Goal: Communication & Community: Connect with others

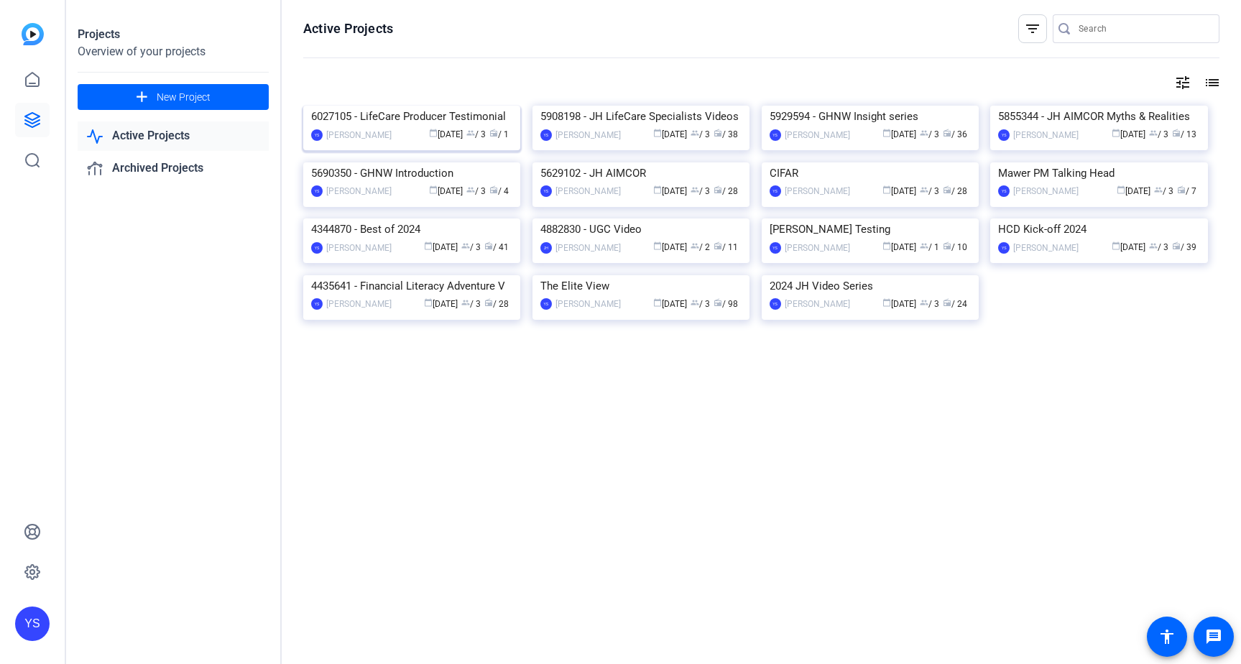
click at [410, 106] on img at bounding box center [411, 106] width 217 height 0
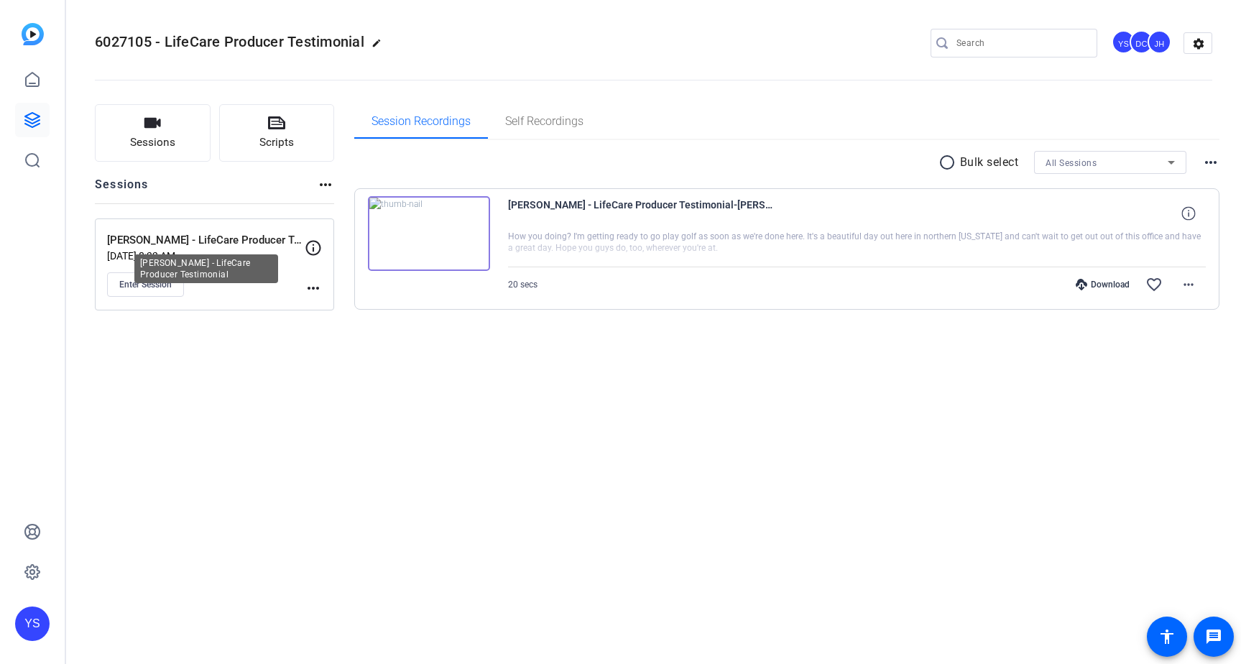
click at [193, 244] on p "[PERSON_NAME] - LifeCare Producer Testimonial" at bounding box center [206, 240] width 198 height 17
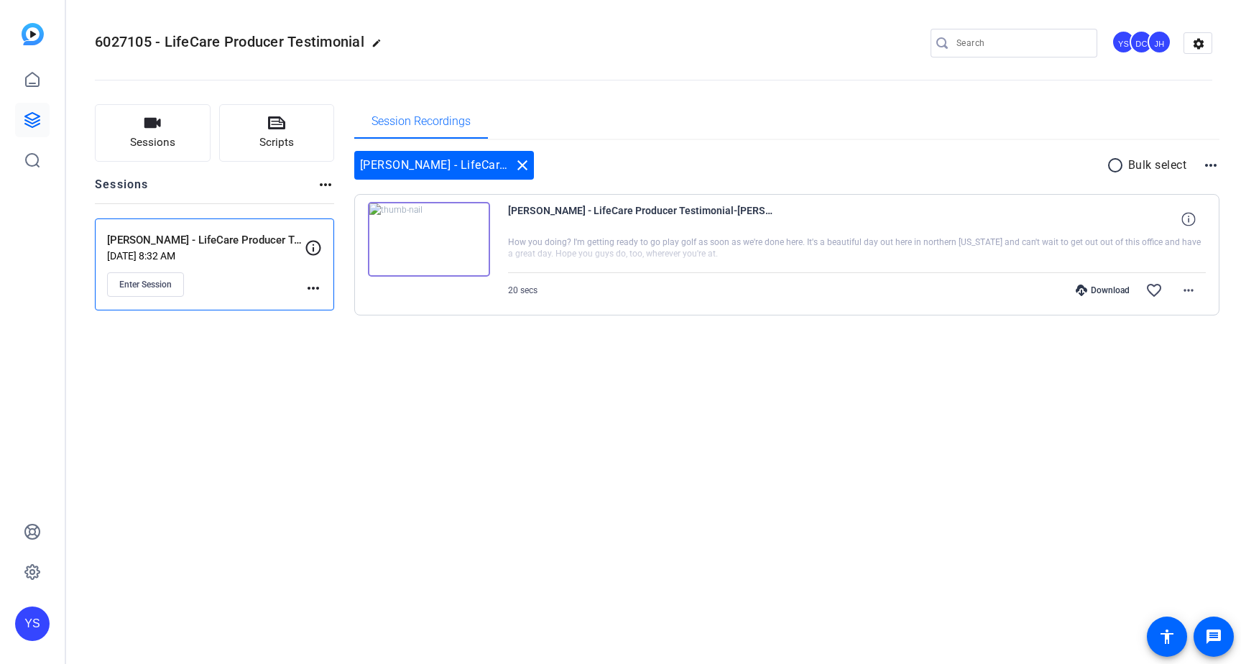
click at [198, 238] on p "[PERSON_NAME] - LifeCare Producer Testimonial" at bounding box center [206, 240] width 198 height 17
click at [140, 281] on span "Enter Session" at bounding box center [145, 284] width 52 height 11
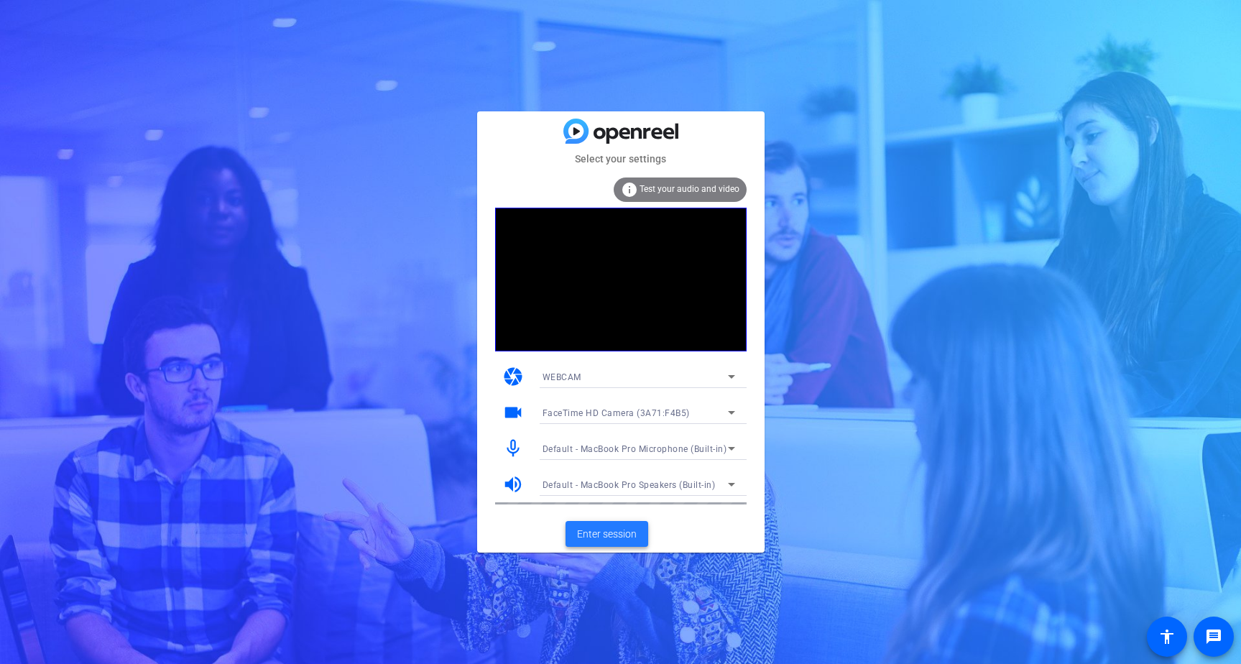
click at [598, 532] on span "Enter session" at bounding box center [607, 534] width 60 height 15
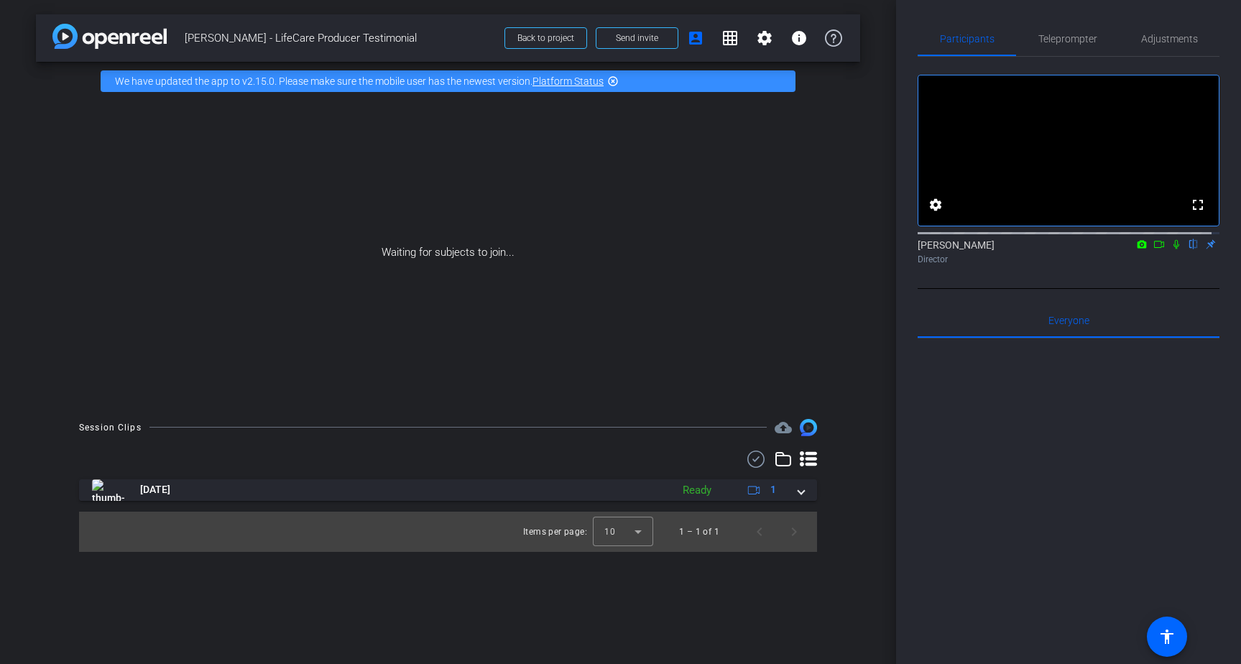
click at [1153, 249] on icon at bounding box center [1158, 244] width 11 height 10
click at [1187, 249] on icon at bounding box center [1192, 244] width 11 height 10
click at [636, 41] on span "Send invite" at bounding box center [637, 37] width 42 height 11
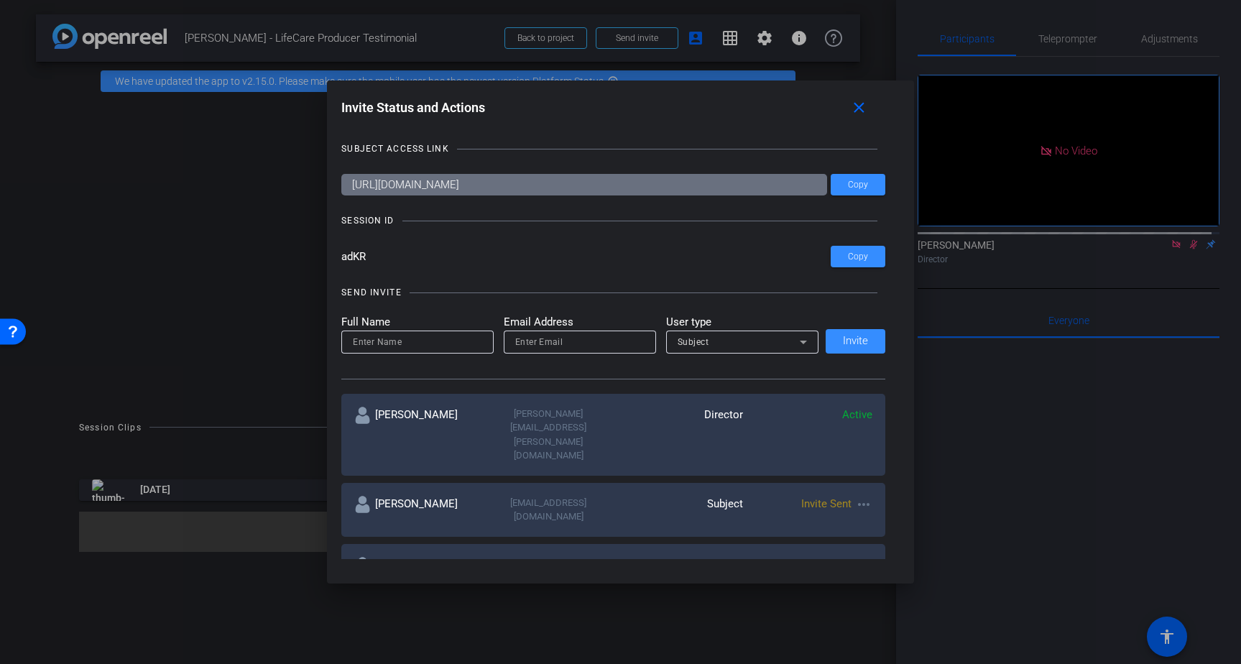
drag, startPoint x: 655, startPoint y: 101, endPoint x: 645, endPoint y: 58, distance: 43.6
click at [645, 58] on div "Invite Status and Actions close SUBJECT ACCESS LINK https://capture.openreel.co…" at bounding box center [620, 332] width 1241 height 664
click at [650, 112] on div "Invite Status and Actions close" at bounding box center [613, 108] width 544 height 26
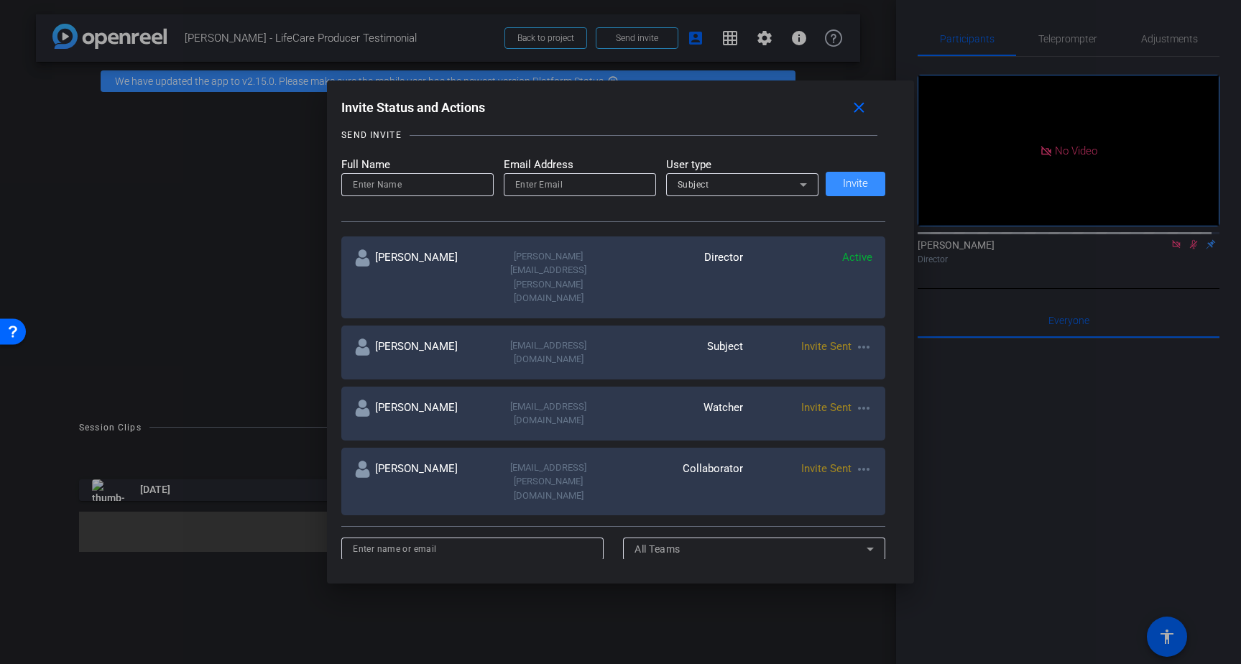
click at [860, 338] on mat-icon "more_horiz" at bounding box center [863, 346] width 17 height 17
click at [886, 364] on span "Update and Re-Send Invite" at bounding box center [916, 365] width 108 height 17
type input "Brad Fiene"
type input "bjfinsuranceservices@hotmail.com"
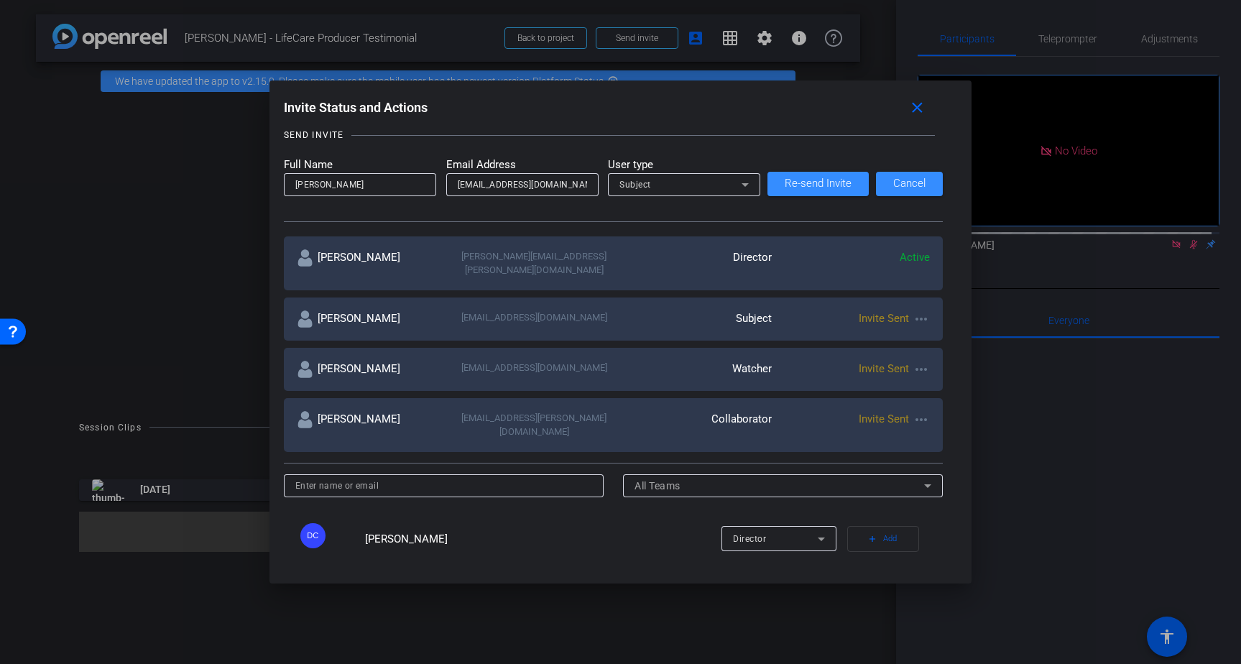
click at [559, 187] on input "bjfinsuranceservices@hotmail.com" at bounding box center [522, 184] width 129 height 17
click at [810, 180] on span "Re-send Invite" at bounding box center [817, 183] width 67 height 11
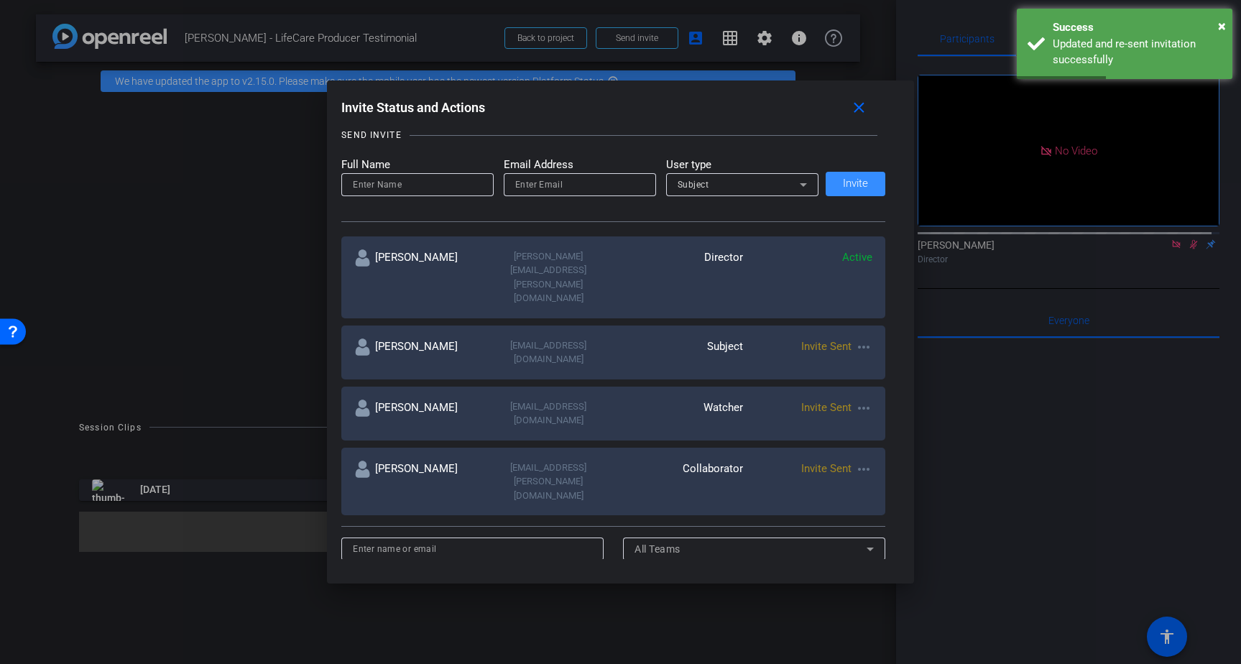
click at [861, 399] on mat-icon "more_horiz" at bounding box center [863, 407] width 17 height 17
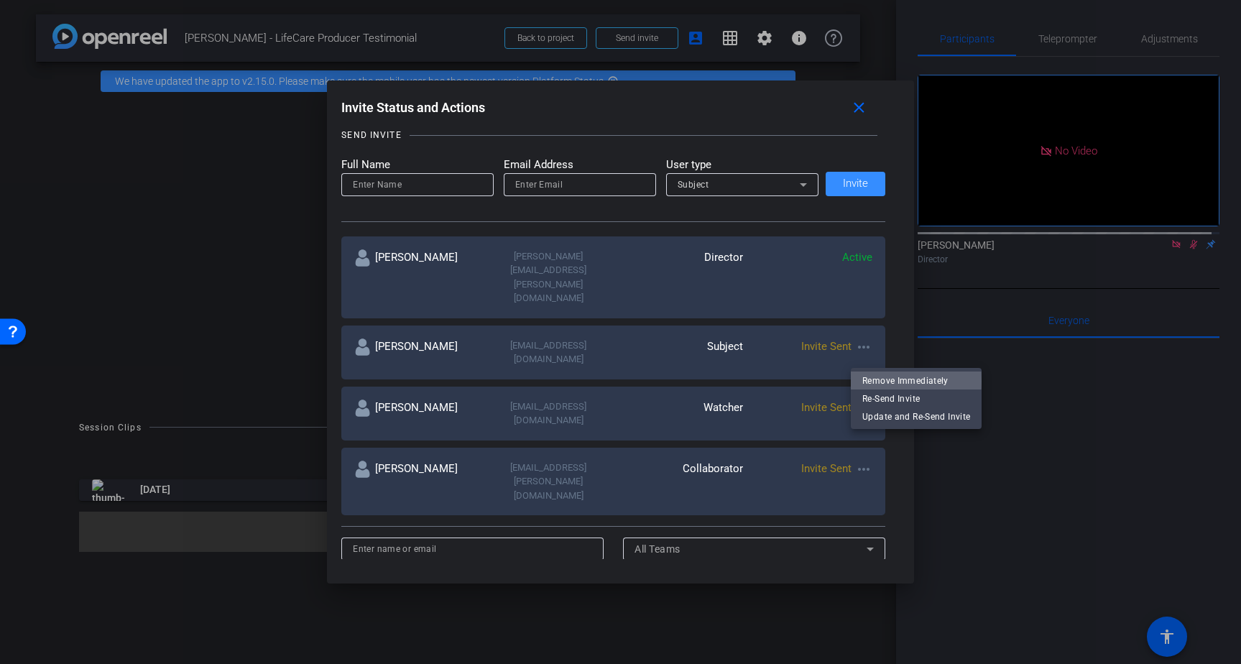
click at [883, 381] on span "Remove Immediately" at bounding box center [916, 380] width 108 height 17
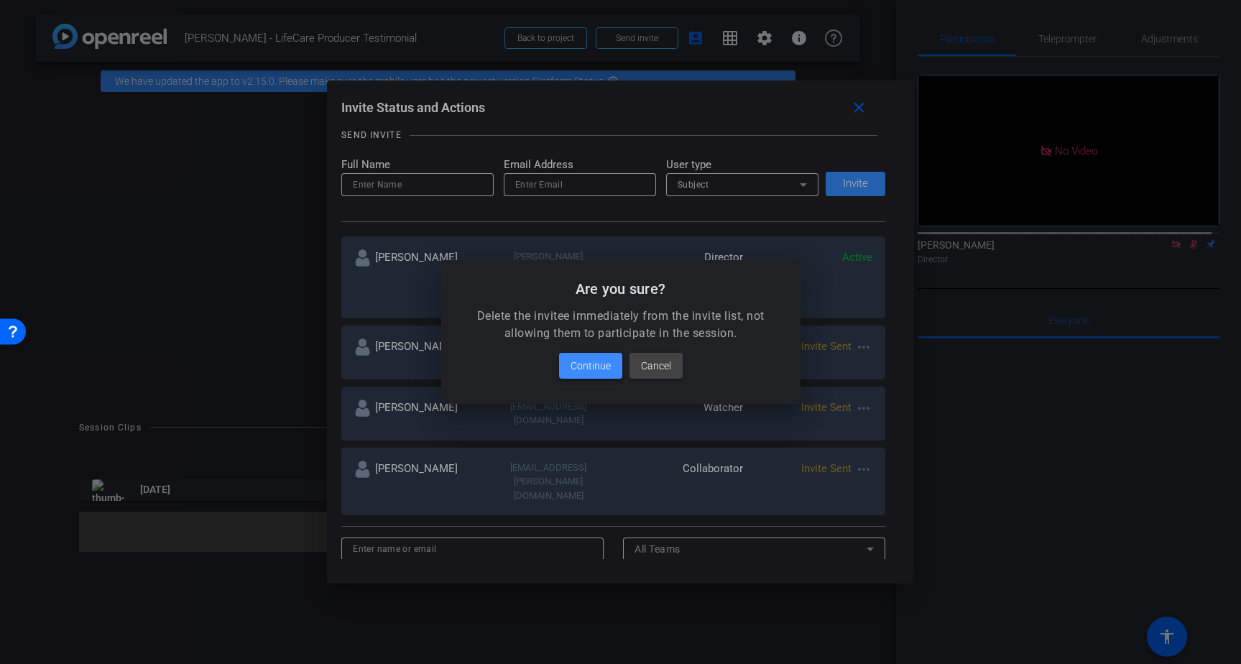
click at [593, 360] on span "Continue" at bounding box center [590, 365] width 40 height 17
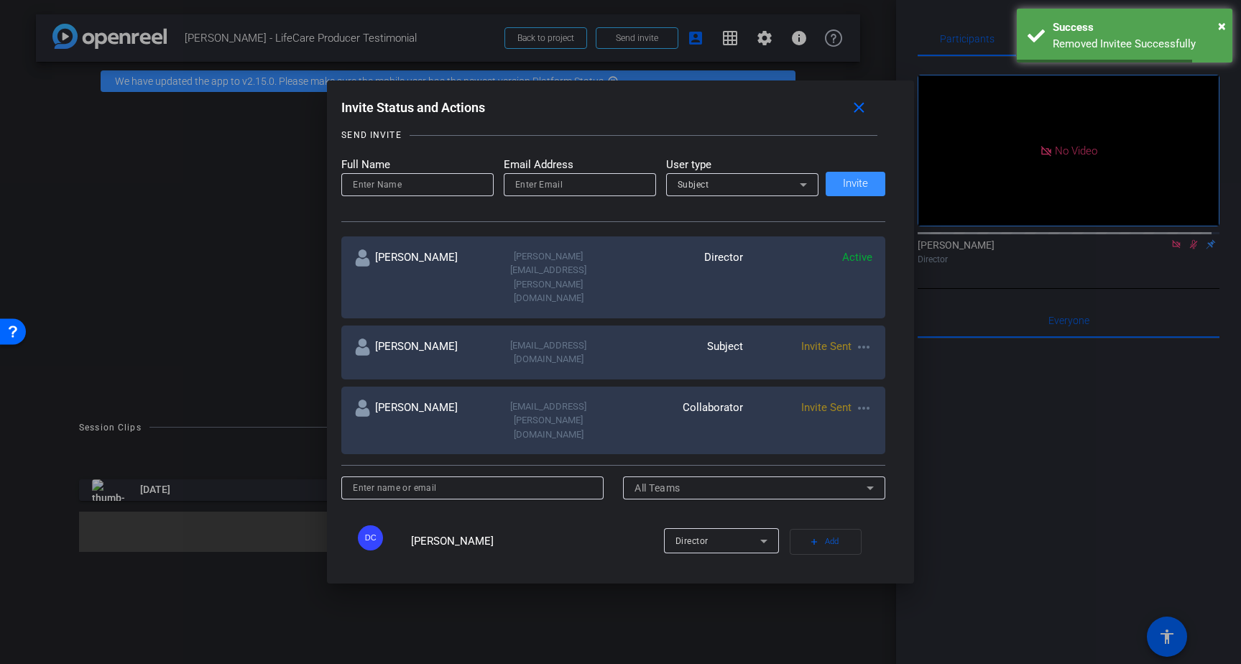
click at [862, 399] on mat-icon "more_horiz" at bounding box center [863, 407] width 17 height 17
click at [879, 415] on span "Update and Re-Send Invite" at bounding box center [916, 416] width 108 height 17
type input "Rohan Raj"
type input "rohanraj@oliver.agency"
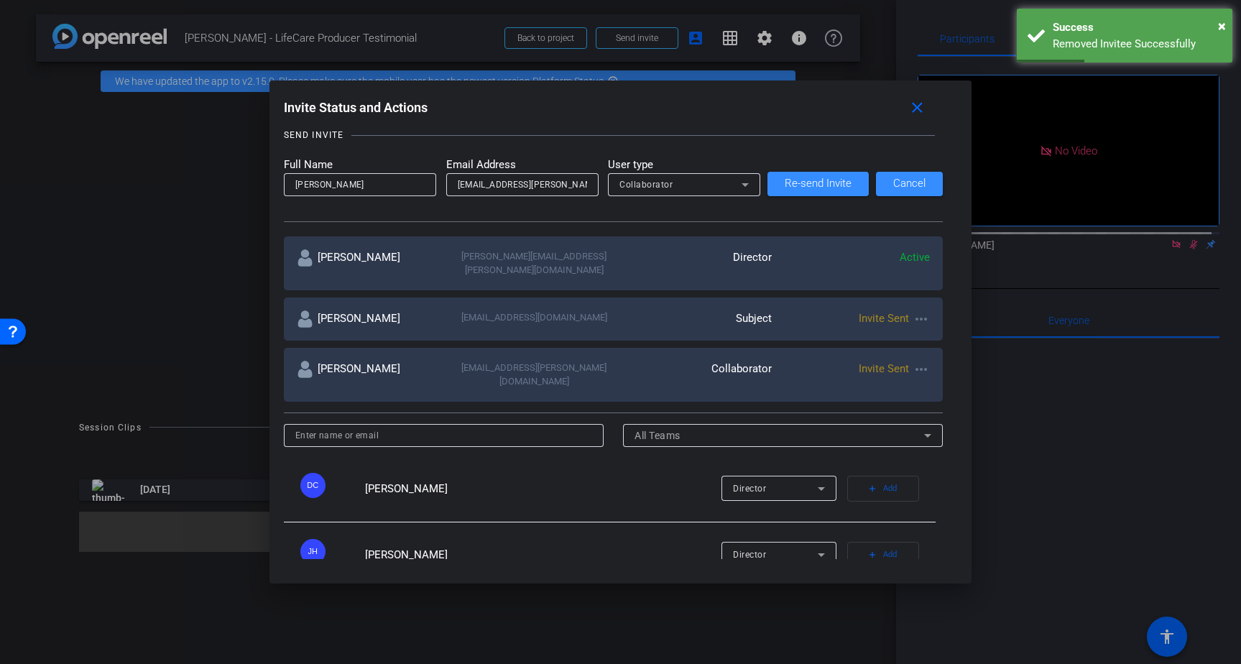
click at [569, 182] on input "rohanraj@oliver.agency" at bounding box center [522, 184] width 129 height 17
click at [798, 182] on span "Re-send Invite" at bounding box center [817, 183] width 67 height 11
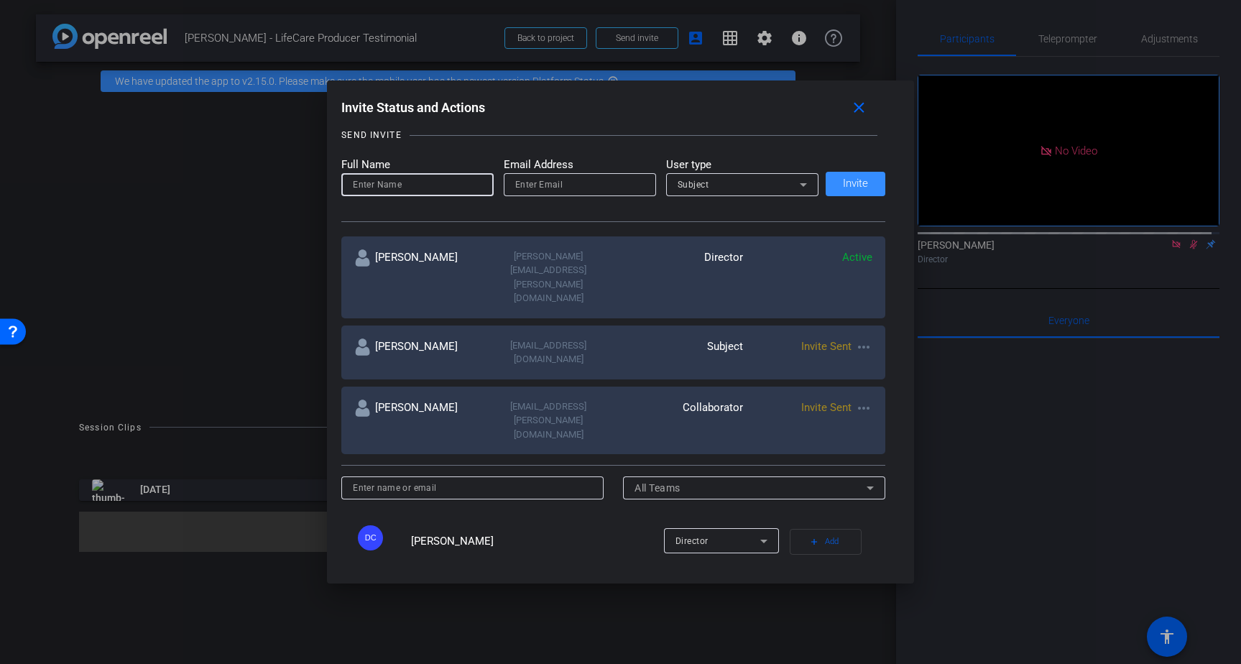
click at [412, 185] on input at bounding box center [417, 184] width 129 height 17
paste input "Stacey A Suntken"
type input "Stacey A Suntken"
click at [611, 185] on input "email" at bounding box center [579, 184] width 129 height 17
paste input "ssuntken@jhancock.com"
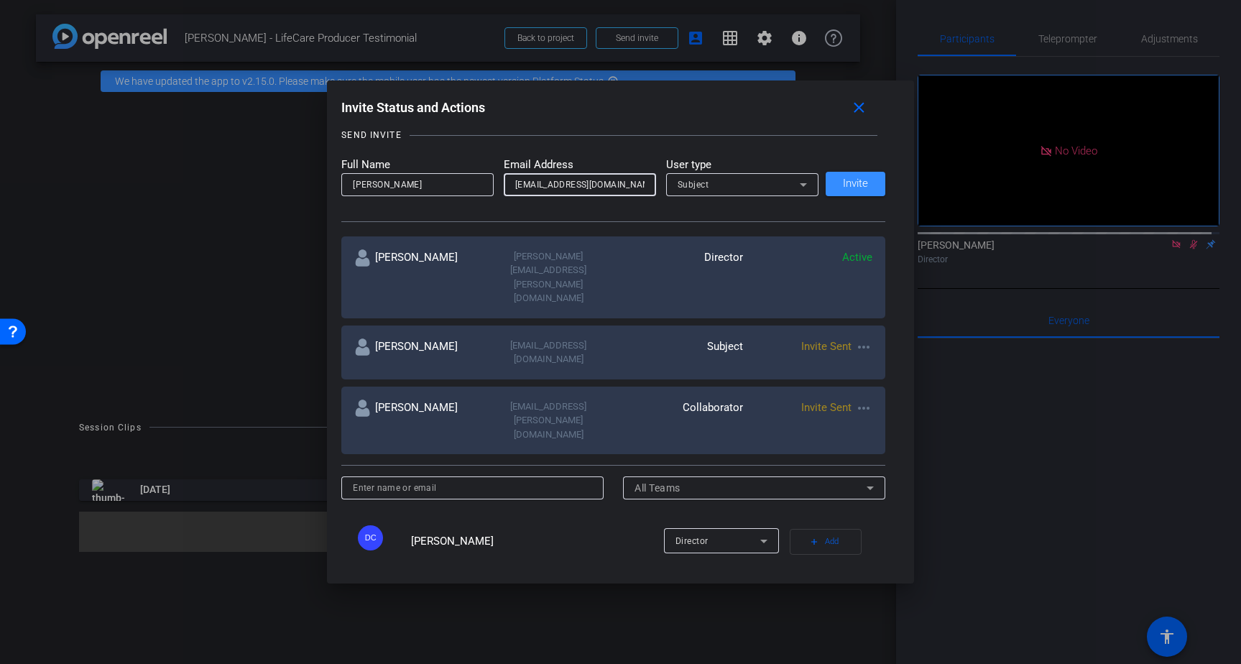
type input "ssuntken@jhancock.com"
click at [751, 188] on div "Subject" at bounding box center [738, 184] width 122 height 18
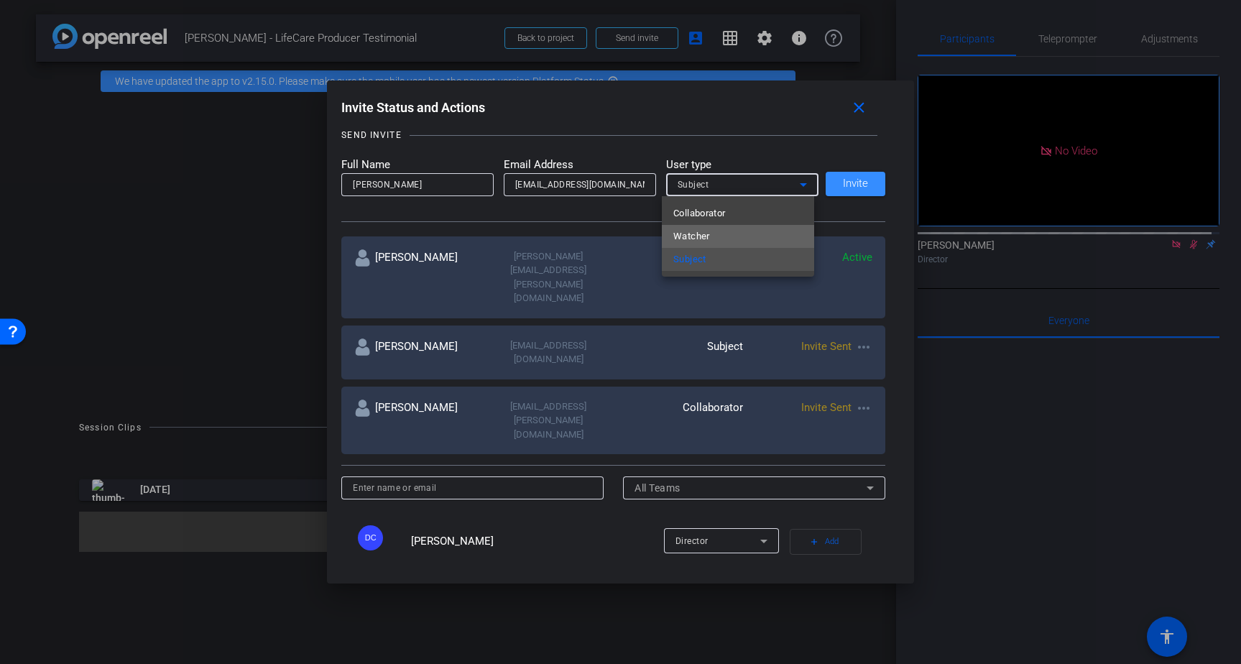
click at [731, 230] on mat-option "Watcher" at bounding box center [738, 236] width 152 height 23
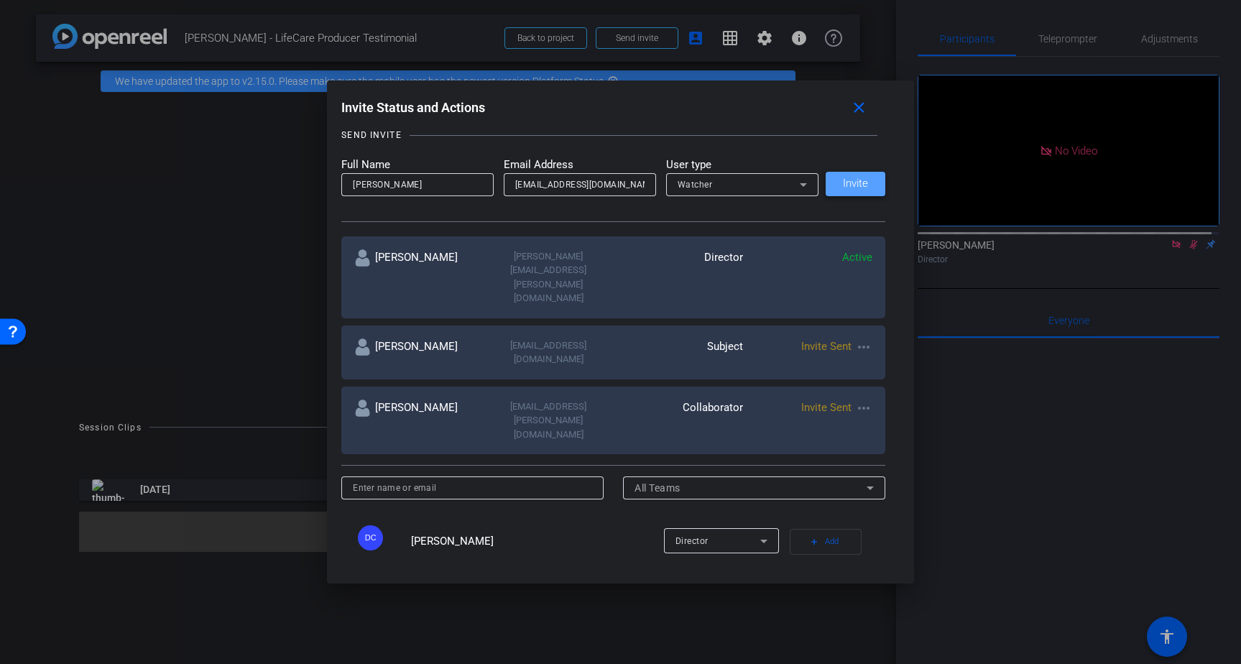
click at [855, 179] on span "Invite" at bounding box center [855, 183] width 25 height 11
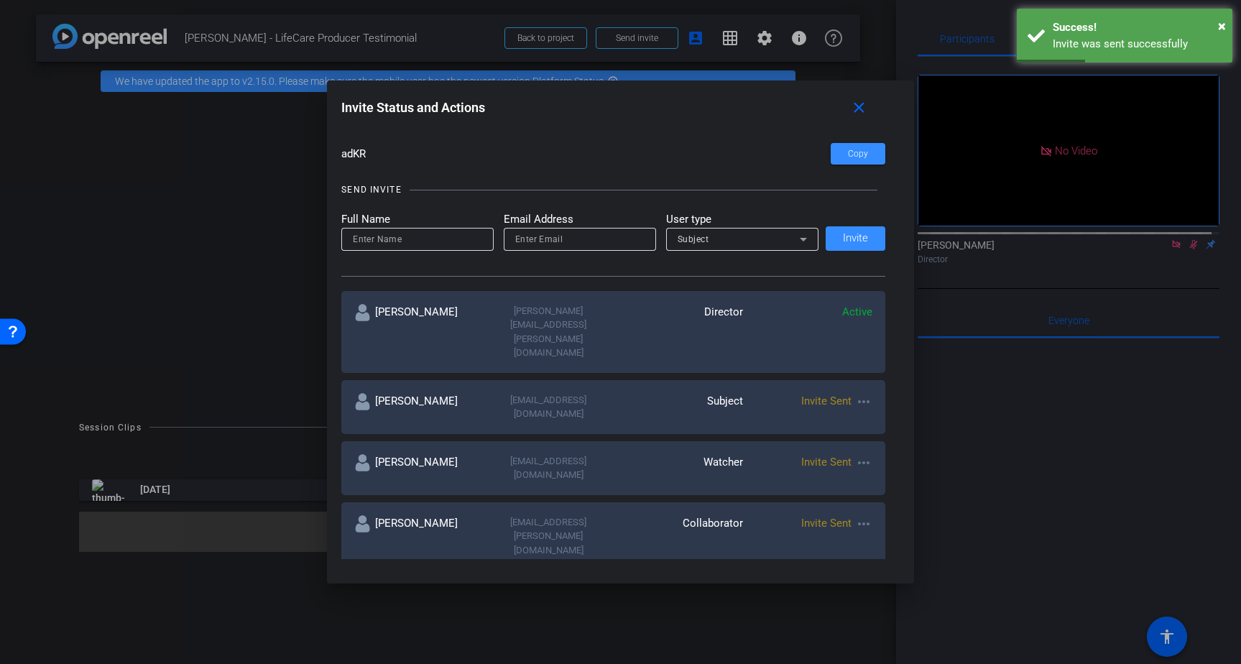
scroll to position [0, 0]
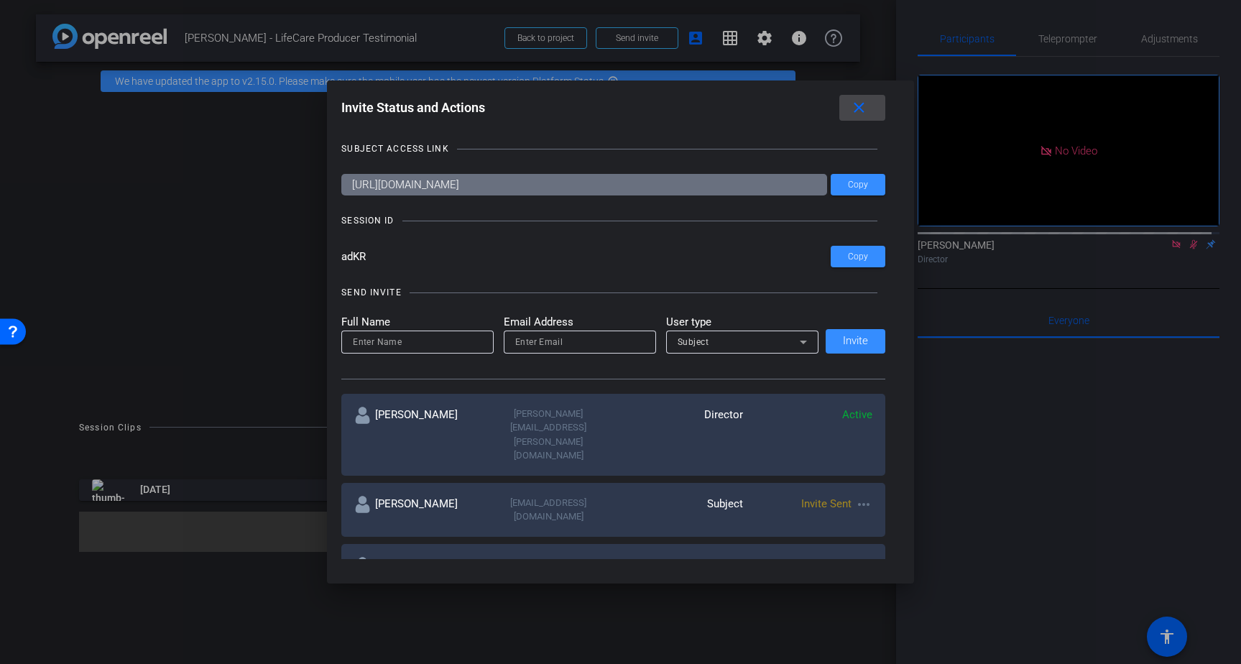
click at [858, 110] on mat-icon "close" at bounding box center [859, 108] width 18 height 18
